Goal: Transaction & Acquisition: Purchase product/service

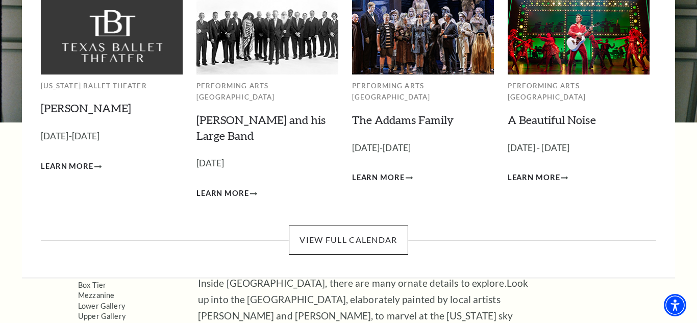
scroll to position [102, 0]
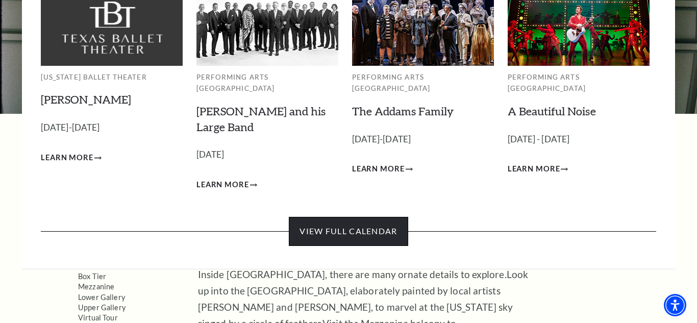
click at [397, 223] on link "View Full Calendar" at bounding box center [348, 231] width 119 height 29
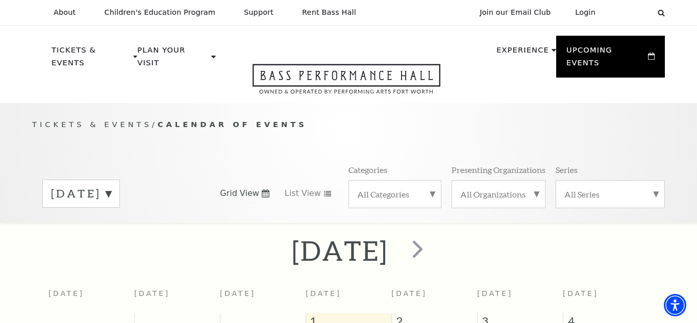
click at [386, 189] on div "All Categories" at bounding box center [394, 194] width 93 height 28
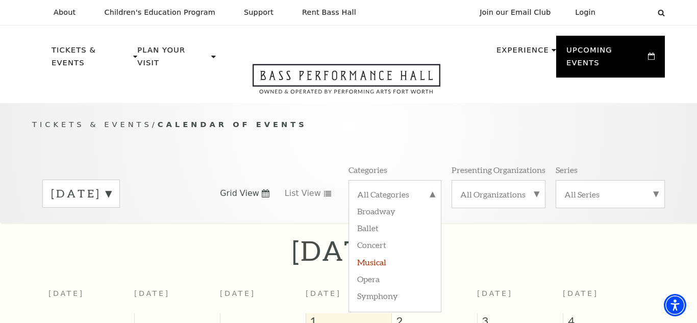
click at [386, 253] on label "Musical" at bounding box center [394, 261] width 75 height 17
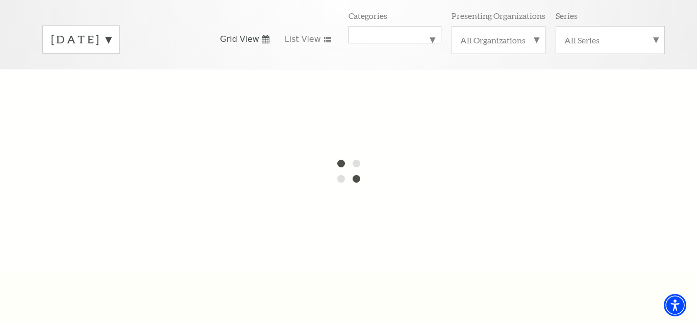
scroll to position [157, 0]
